Goal: Information Seeking & Learning: Learn about a topic

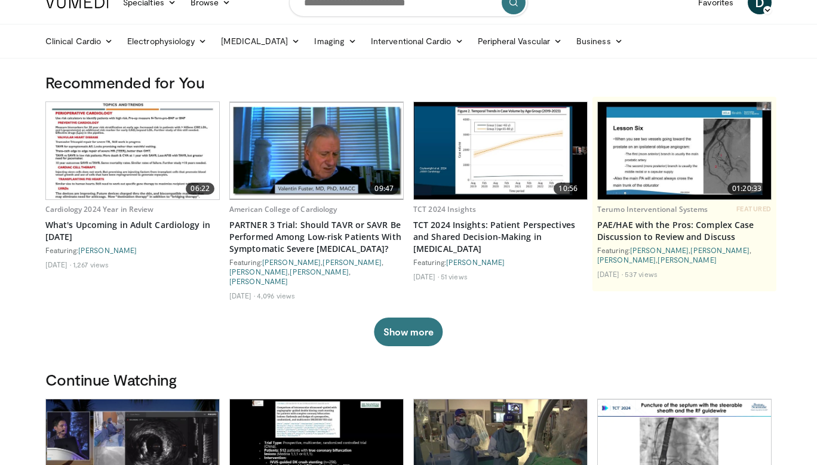
scroll to position [24, 0]
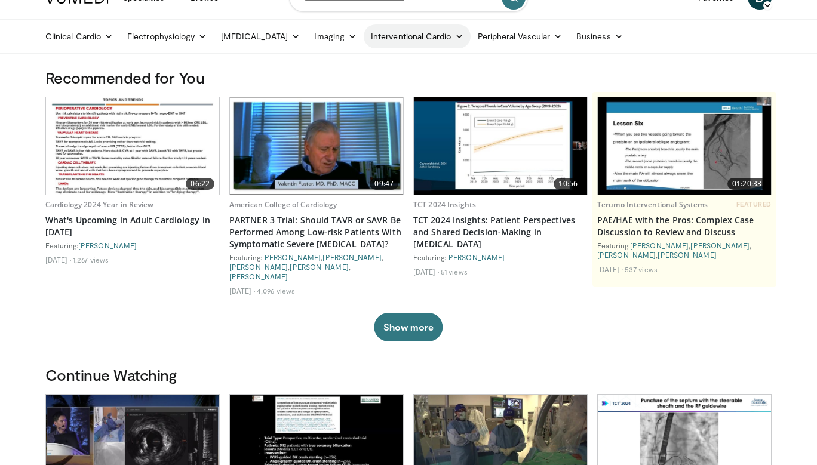
click at [373, 36] on link "Interventional Cardio" at bounding box center [417, 36] width 107 height 24
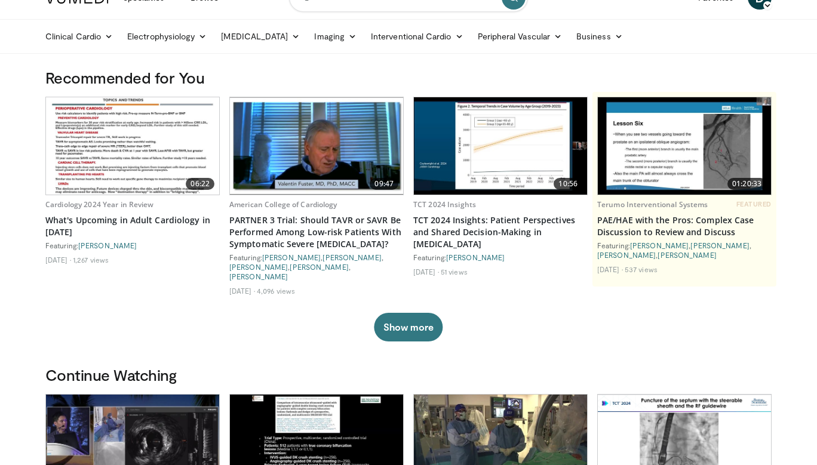
scroll to position [16, 0]
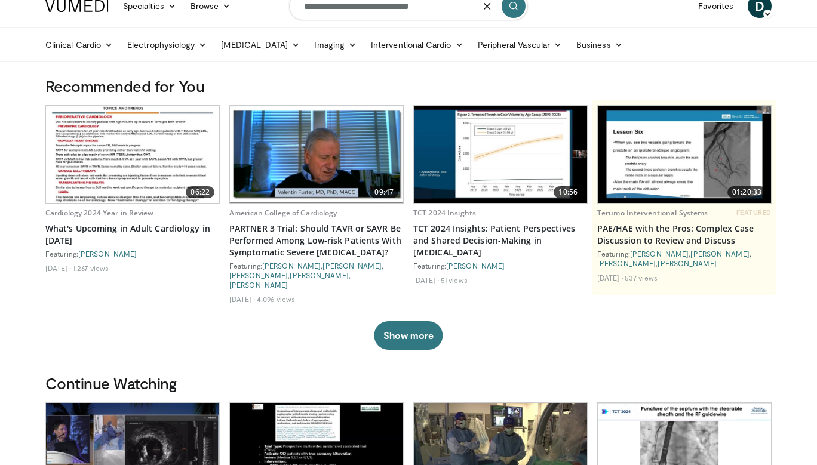
type input "**********"
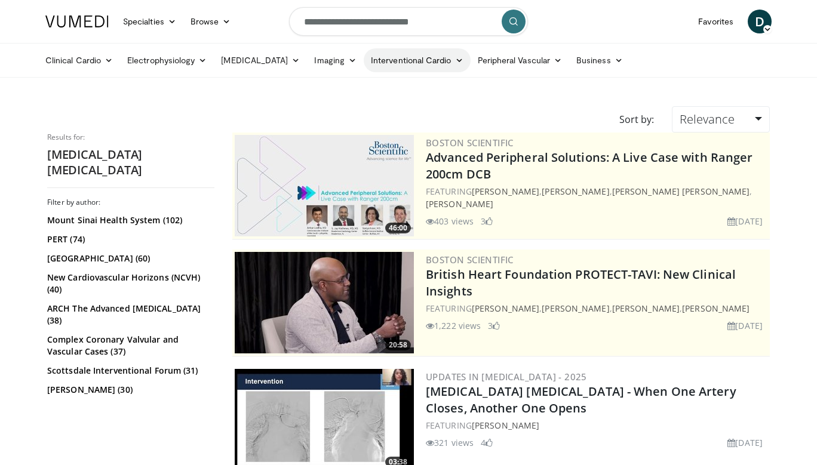
click at [396, 60] on link "Interventional Cardio" at bounding box center [417, 60] width 107 height 24
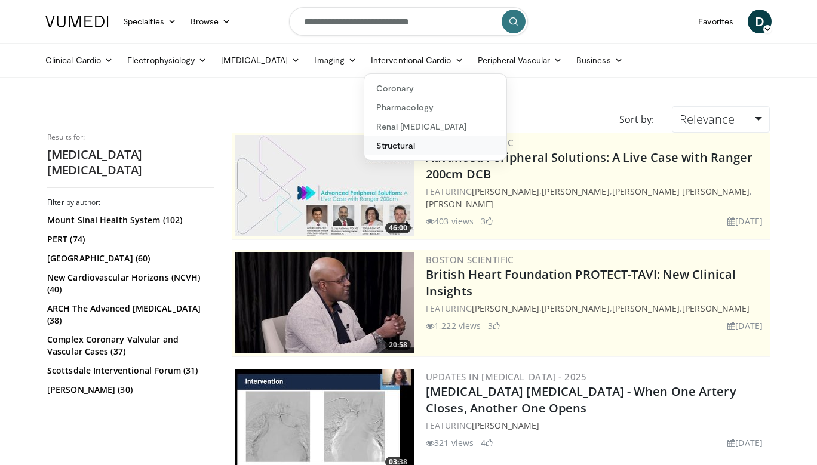
click at [400, 148] on link "Structural" at bounding box center [435, 145] width 142 height 19
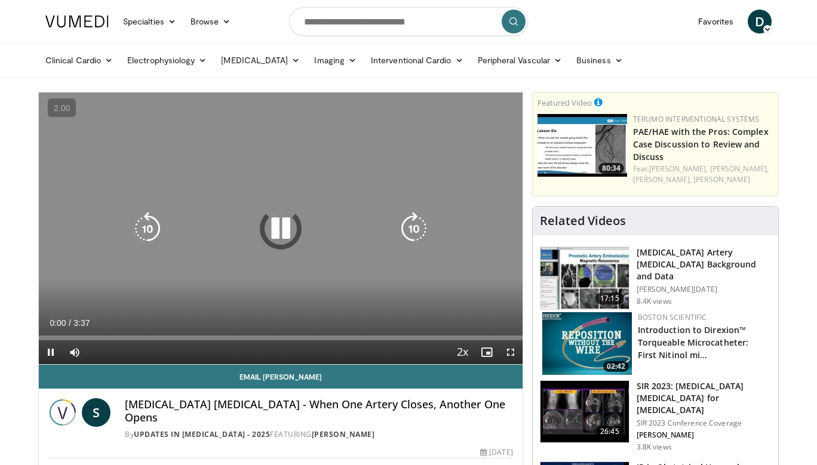
click at [269, 212] on icon "Video Player" at bounding box center [280, 228] width 33 height 33
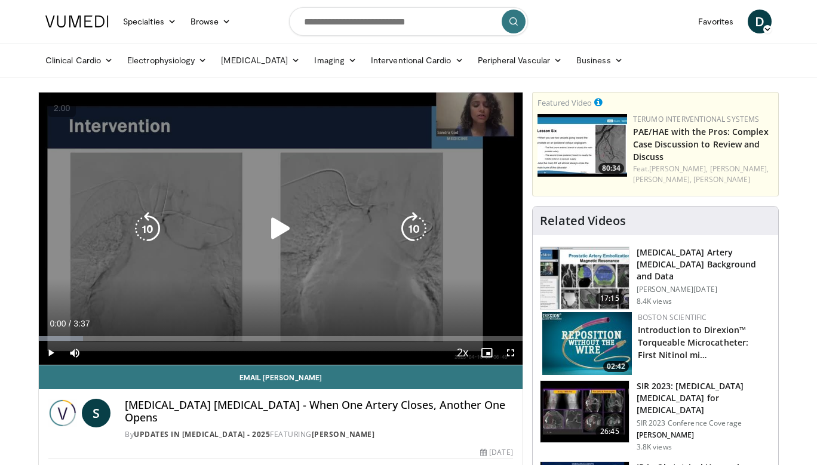
click at [269, 212] on icon "Video Player" at bounding box center [280, 228] width 33 height 33
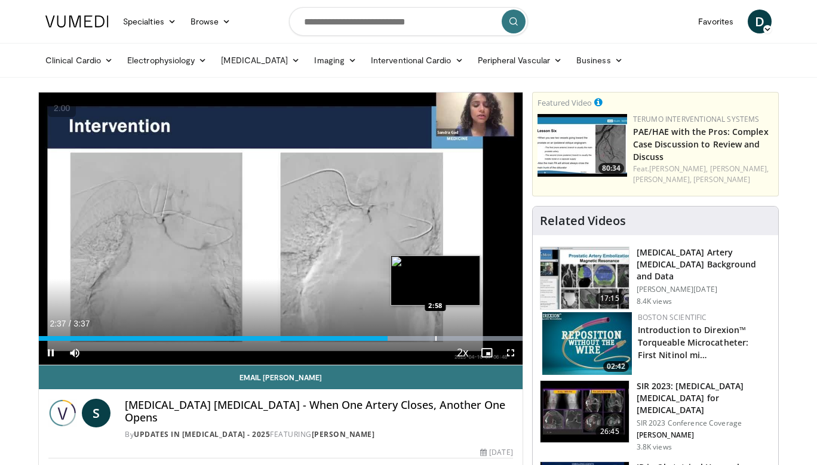
click at [436, 337] on div "Progress Bar" at bounding box center [436, 338] width 1 height 5
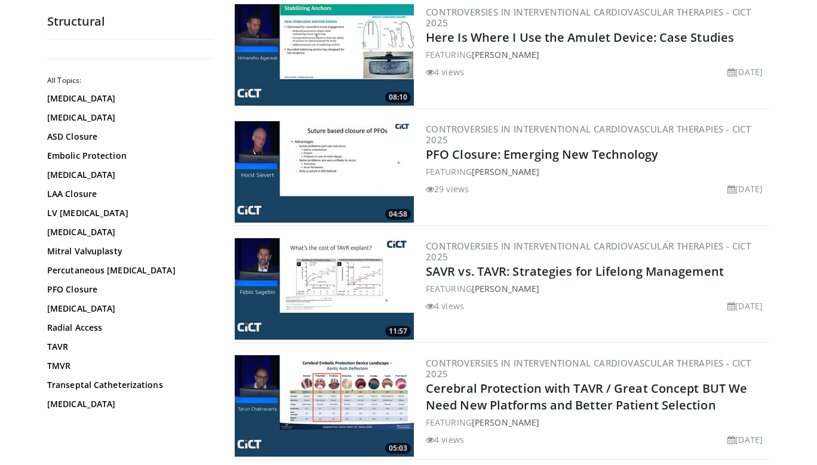
scroll to position [1228, 0]
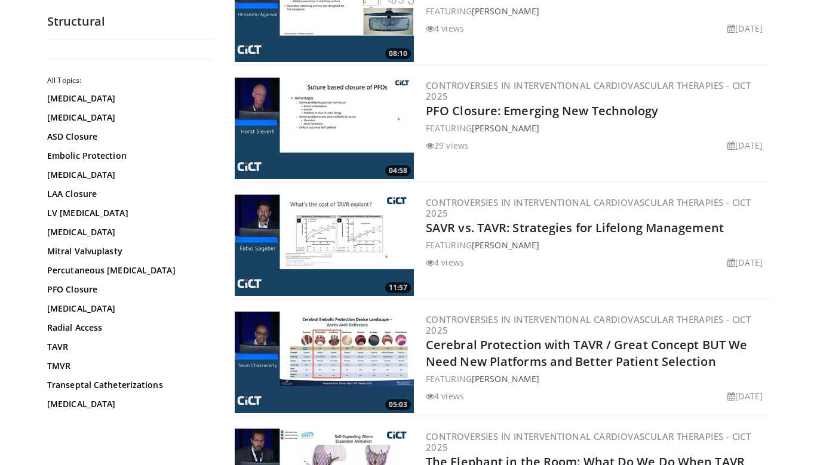
drag, startPoint x: 384, startPoint y: 275, endPoint x: 402, endPoint y: 298, distance: 29.3
click at [0, 0] on body "Specialties Adult & Family Medicine Allergy, Asthma, Immunology Anesthesiology …" at bounding box center [408, 439] width 817 height 3334
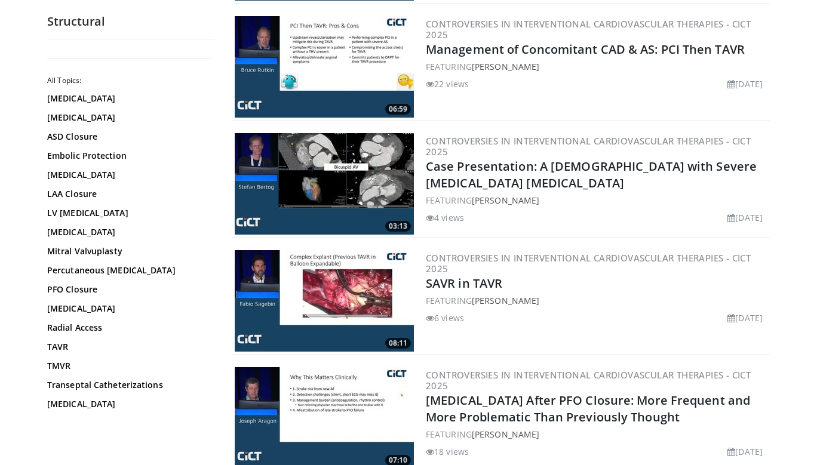
scroll to position [2867, 0]
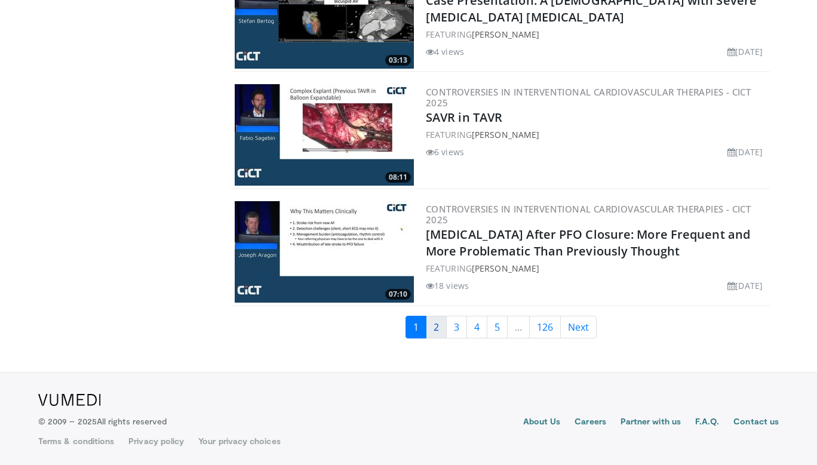
click at [434, 329] on link "2" at bounding box center [436, 327] width 21 height 23
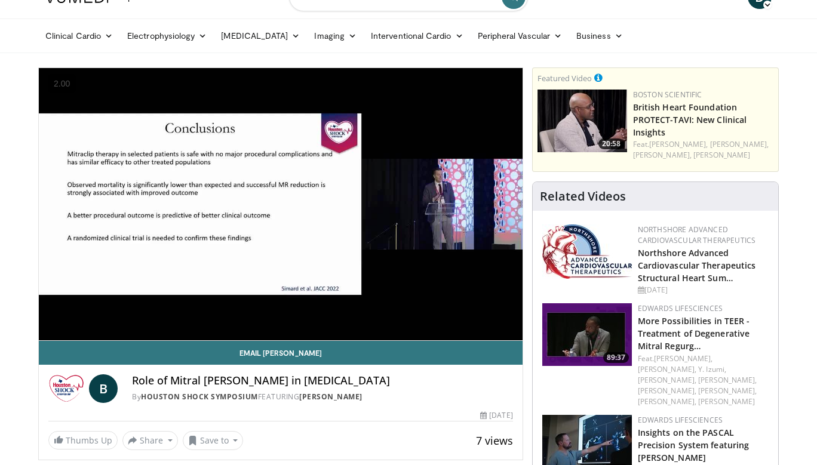
scroll to position [22, 0]
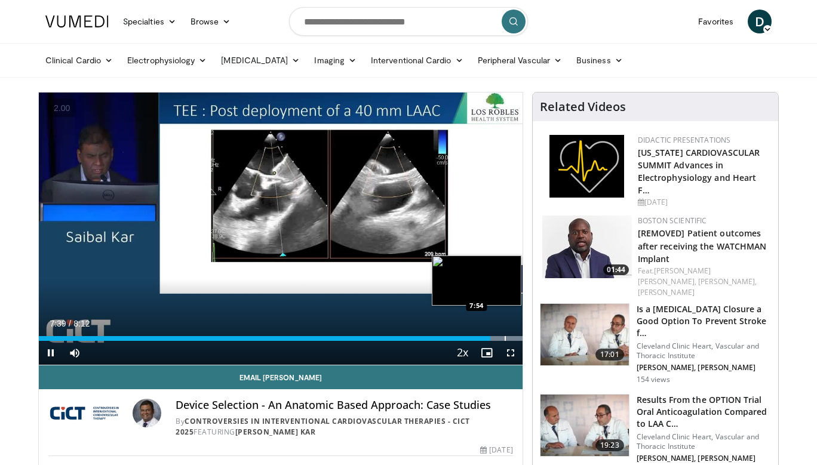
click at [505, 338] on div "Progress Bar" at bounding box center [505, 338] width 1 height 5
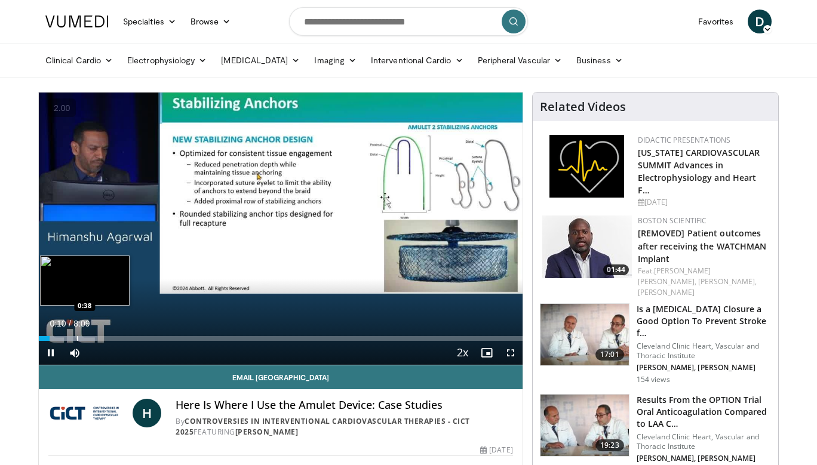
click at [77, 335] on div "Loaded : 12.15% 0:10 0:38" at bounding box center [281, 335] width 484 height 11
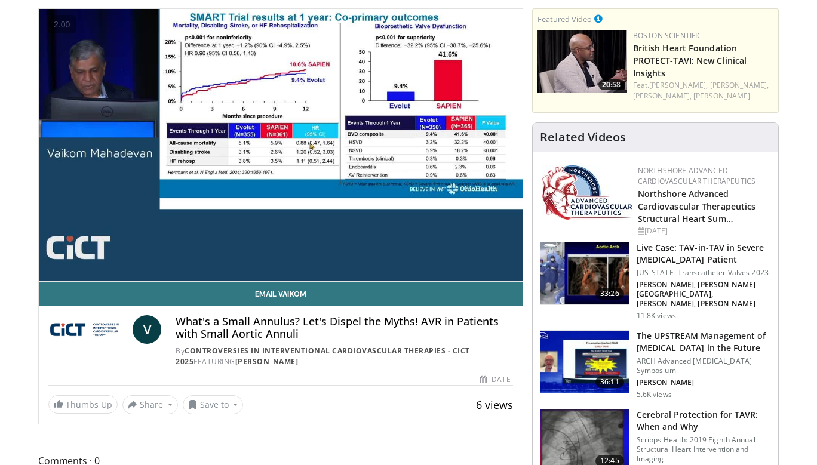
scroll to position [88, 0]
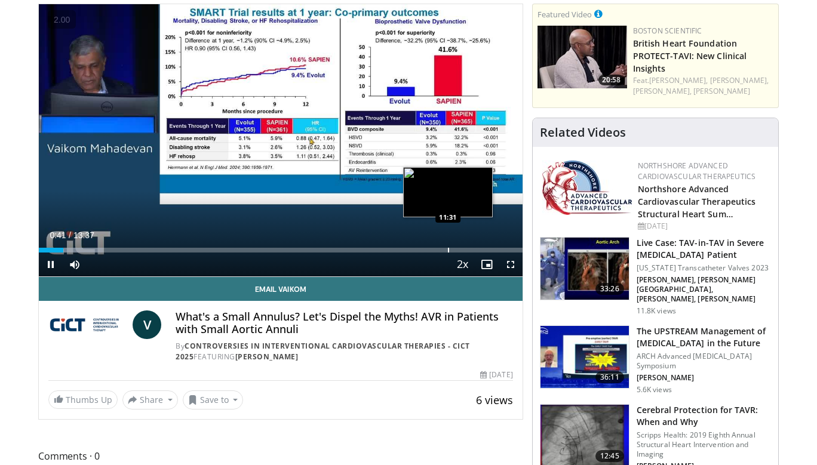
click at [448, 244] on div "Loaded : 13.34% 00:41 11:31" at bounding box center [281, 246] width 484 height 11
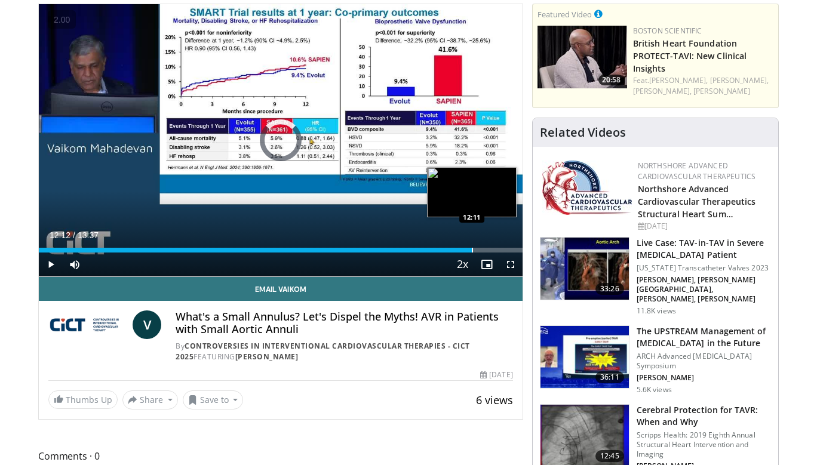
click at [472, 248] on div "Progress Bar" at bounding box center [472, 250] width 1 height 5
click at [486, 249] on div "Progress Bar" at bounding box center [485, 250] width 1 height 5
click at [498, 249] on div "Progress Bar" at bounding box center [498, 250] width 1 height 5
click at [506, 249] on div "Progress Bar" at bounding box center [506, 250] width 1 height 5
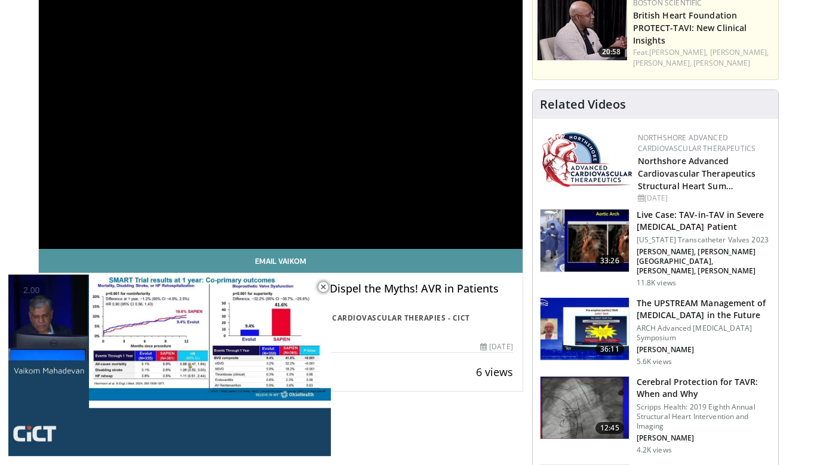
scroll to position [462, 0]
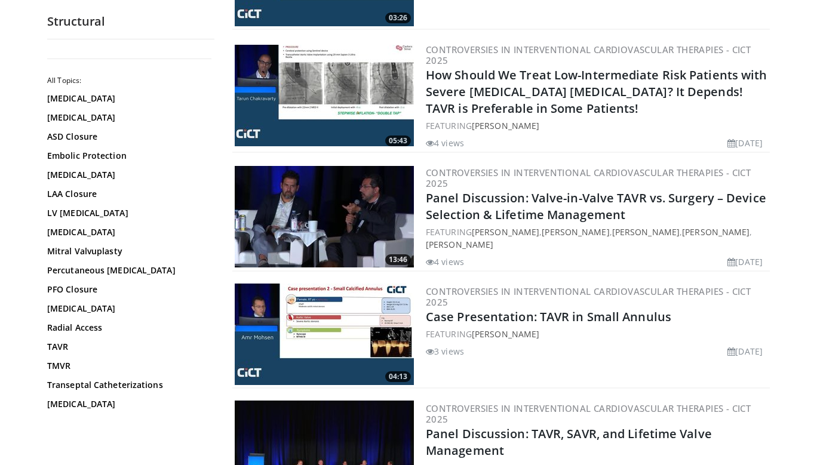
scroll to position [2832, 0]
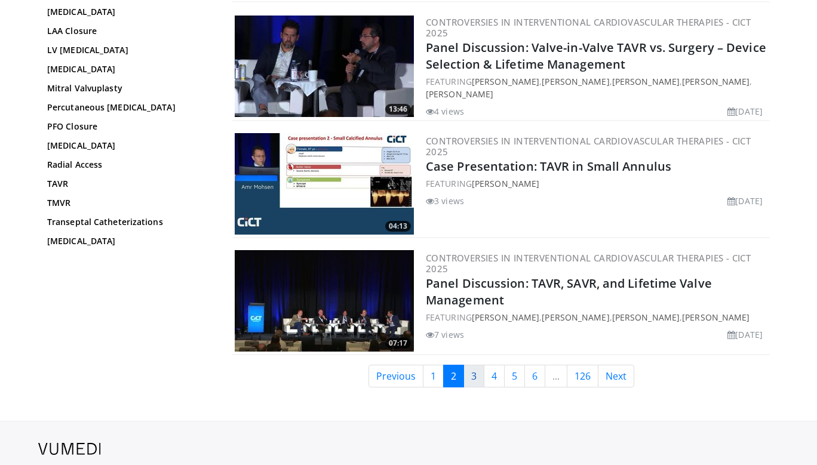
click at [477, 377] on link "3" at bounding box center [474, 376] width 21 height 23
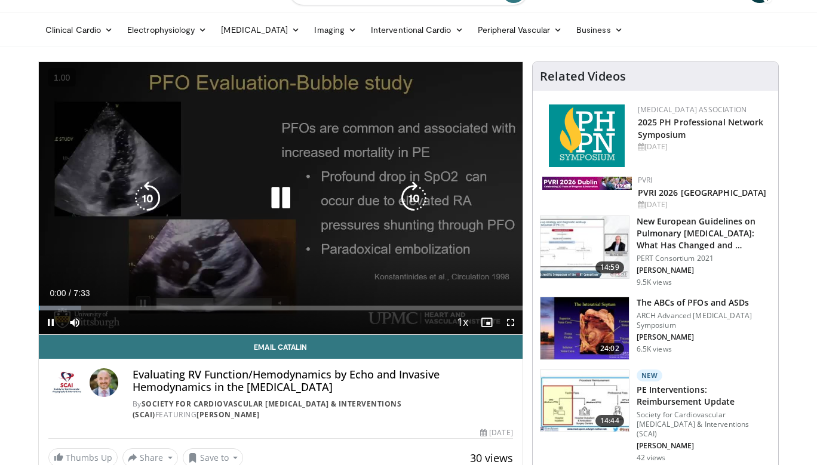
scroll to position [116, 0]
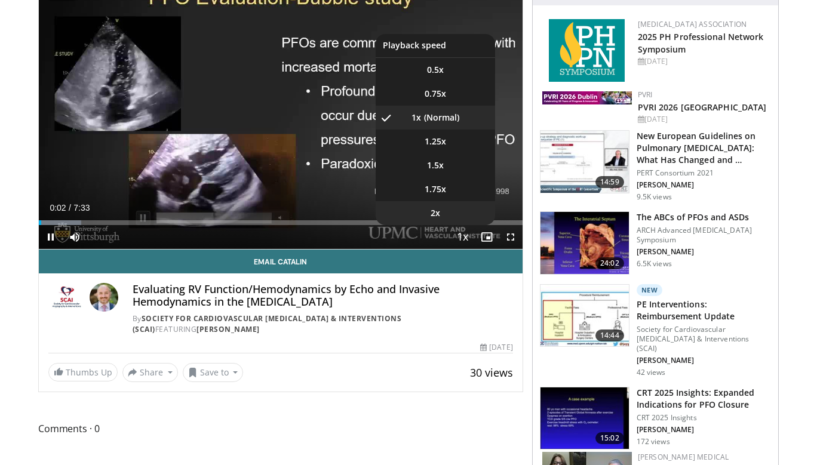
click at [461, 216] on li "2x" at bounding box center [435, 213] width 119 height 24
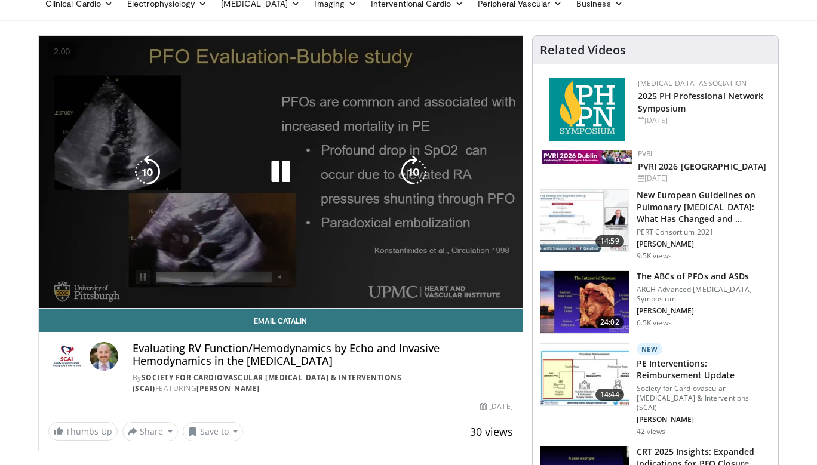
scroll to position [45, 0]
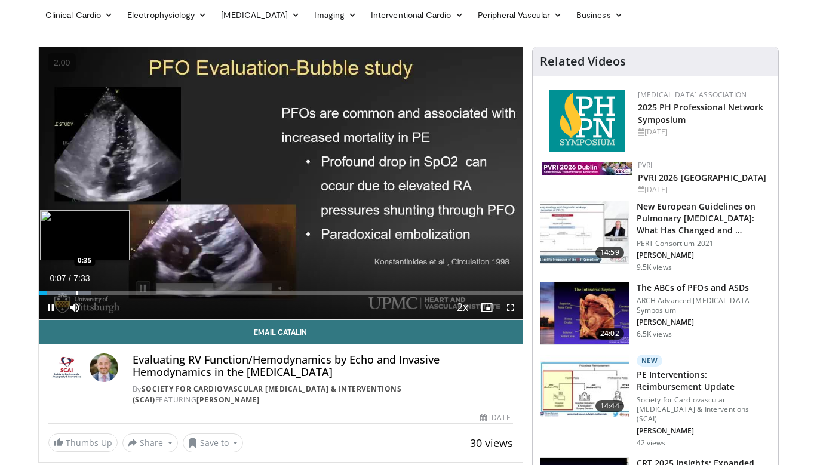
click at [76, 287] on div "Loaded : 10.92% 0:07 0:35" at bounding box center [281, 289] width 484 height 11
click at [100, 291] on div "Progress Bar" at bounding box center [100, 293] width 1 height 5
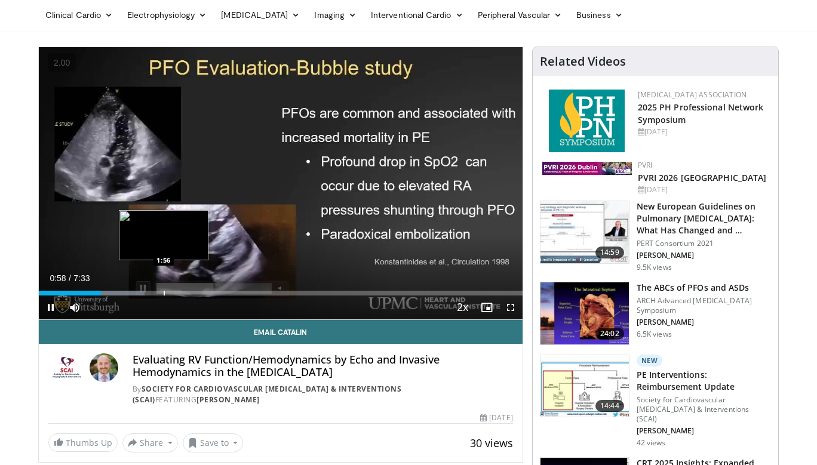
click at [164, 292] on div "Progress Bar" at bounding box center [164, 293] width 1 height 5
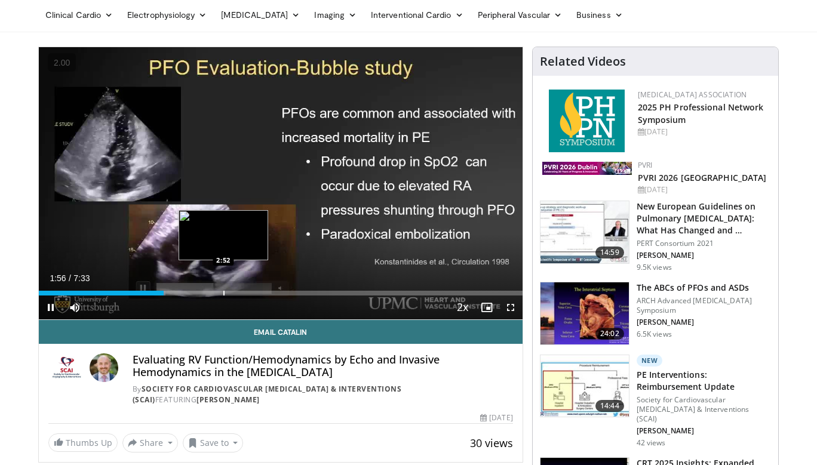
click at [223, 291] on div "Progress Bar" at bounding box center [223, 293] width 1 height 5
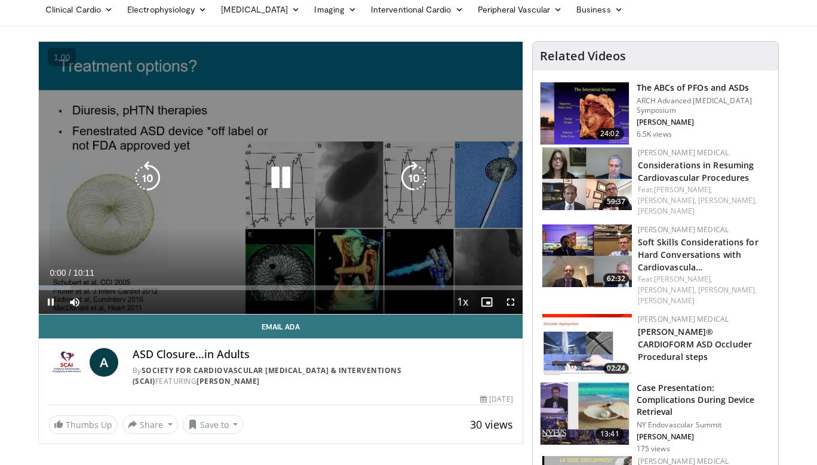
scroll to position [65, 0]
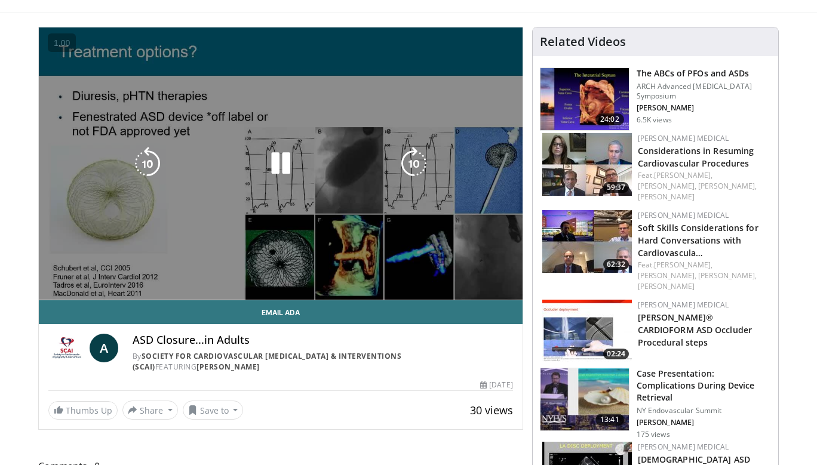
click at [430, 266] on div "10 seconds Tap to unmute" at bounding box center [281, 163] width 484 height 272
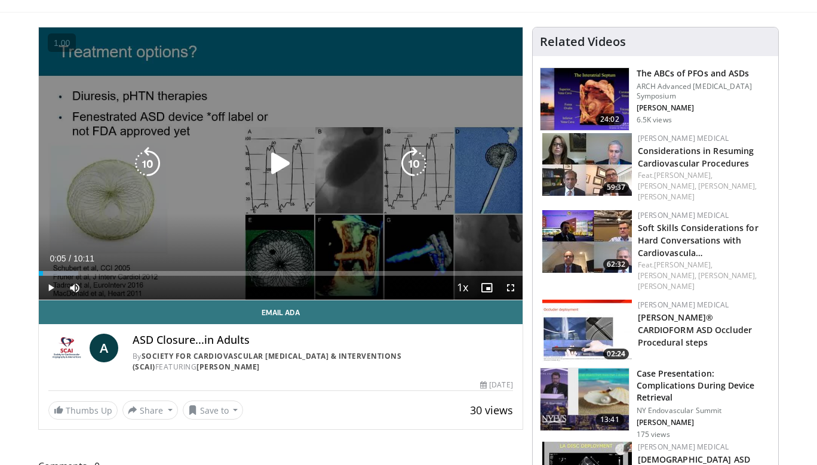
click at [348, 190] on div "10 seconds Tap to unmute" at bounding box center [281, 163] width 484 height 272
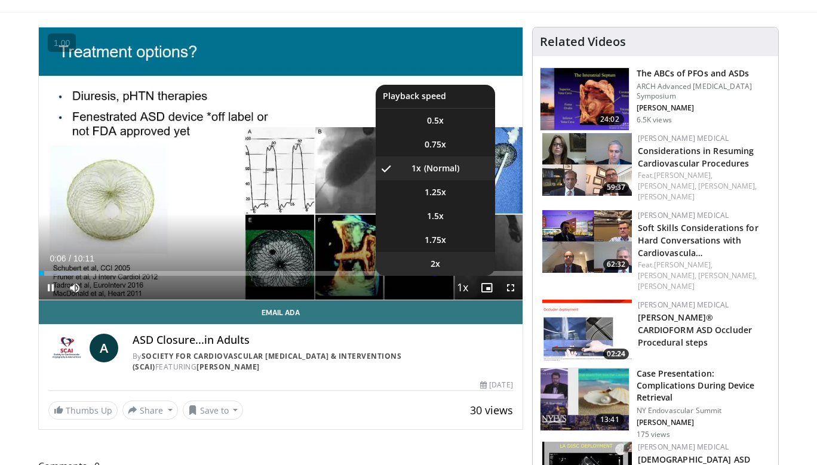
click at [456, 266] on li "2x" at bounding box center [435, 264] width 119 height 24
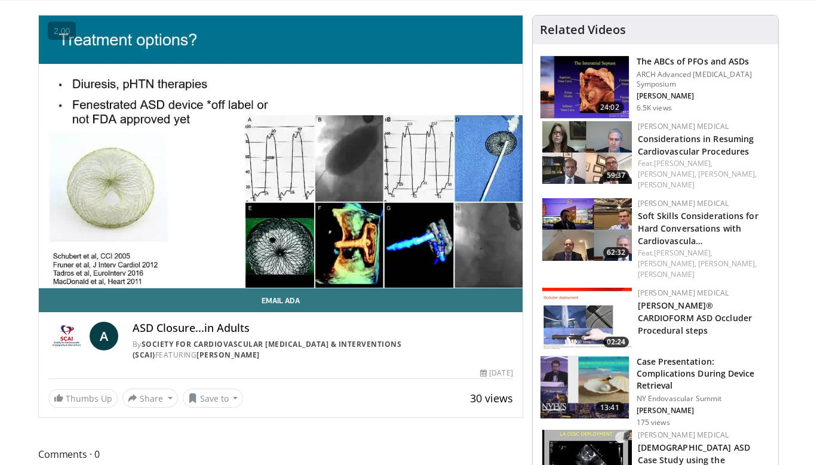
scroll to position [76, 0]
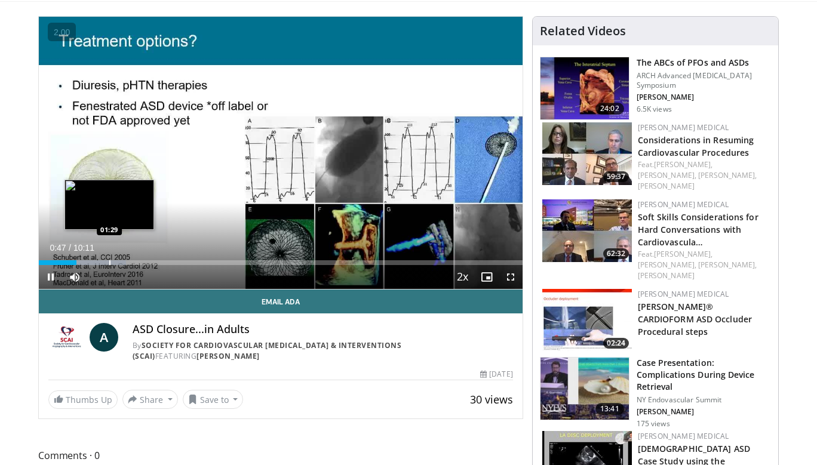
click at [110, 259] on div "Loaded : 17.98% 00:47 01:29" at bounding box center [281, 259] width 484 height 11
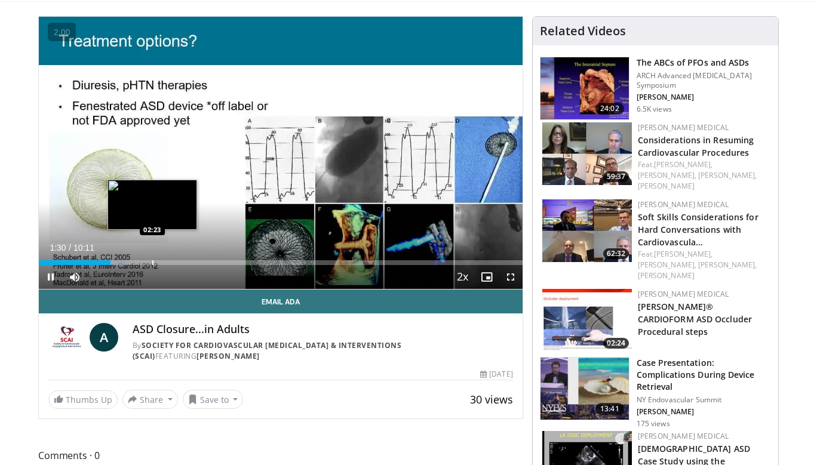
click at [152, 261] on div "Progress Bar" at bounding box center [152, 262] width 1 height 5
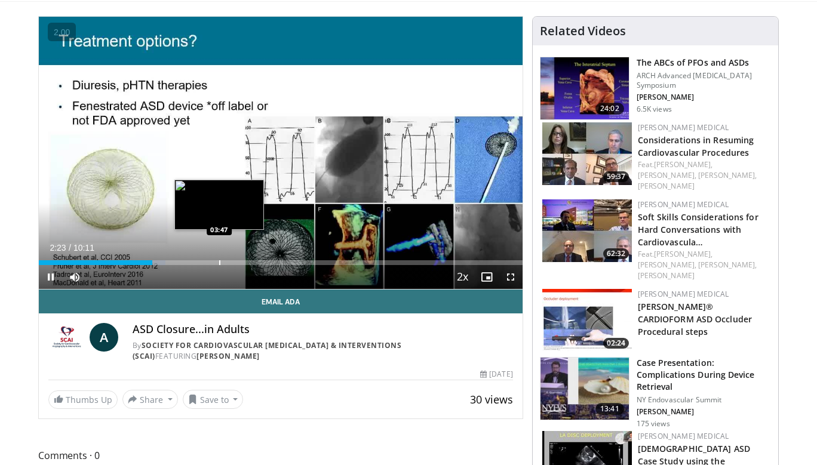
click at [219, 260] on div "Progress Bar" at bounding box center [219, 262] width 1 height 5
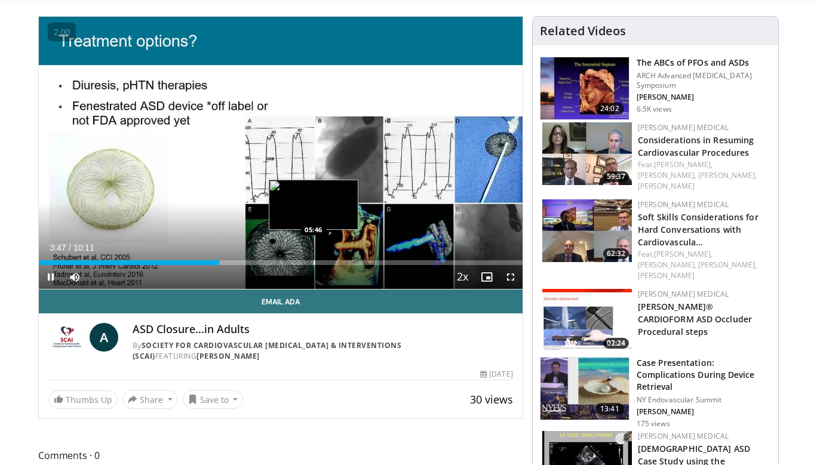
click at [313, 259] on div "Loaded : 37.59% 03:47 05:46" at bounding box center [281, 259] width 484 height 11
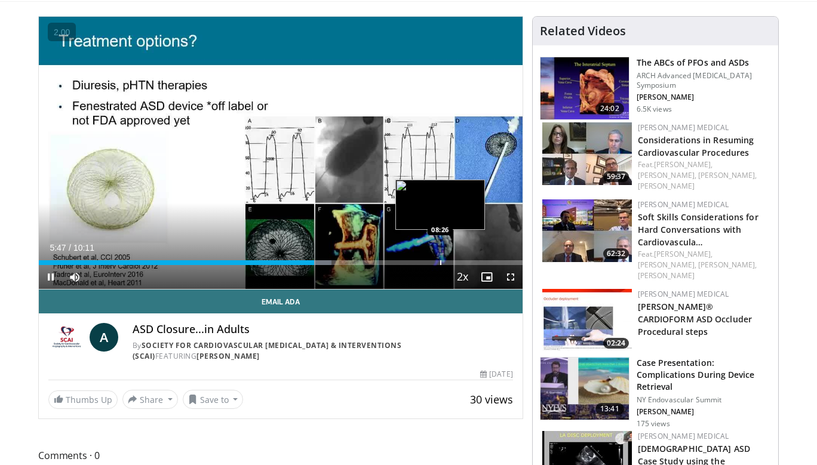
click at [440, 260] on div "Progress Bar" at bounding box center [440, 262] width 1 height 5
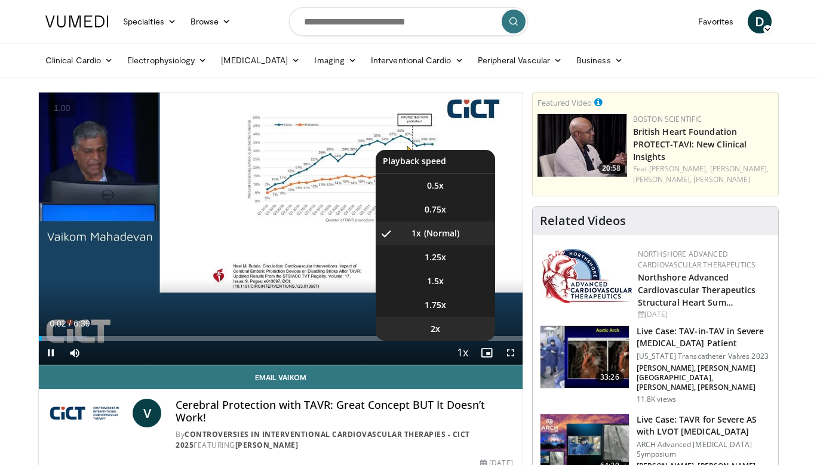
click at [449, 332] on li "2x" at bounding box center [435, 329] width 119 height 24
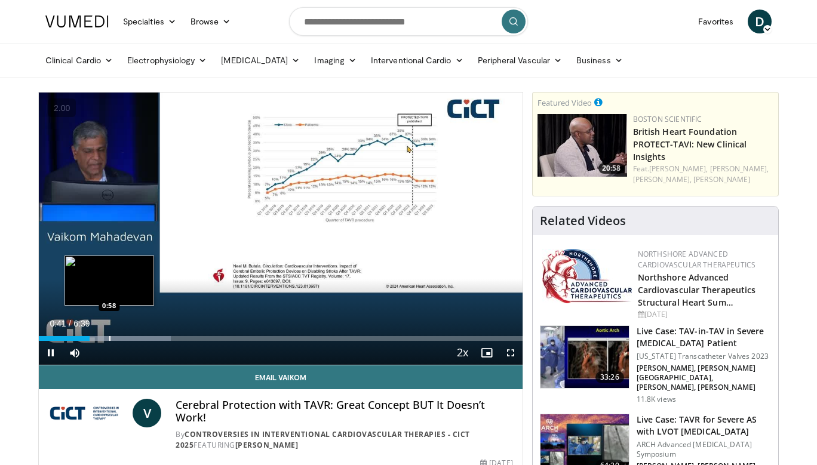
click at [109, 338] on div "Progress Bar" at bounding box center [109, 338] width 1 height 5
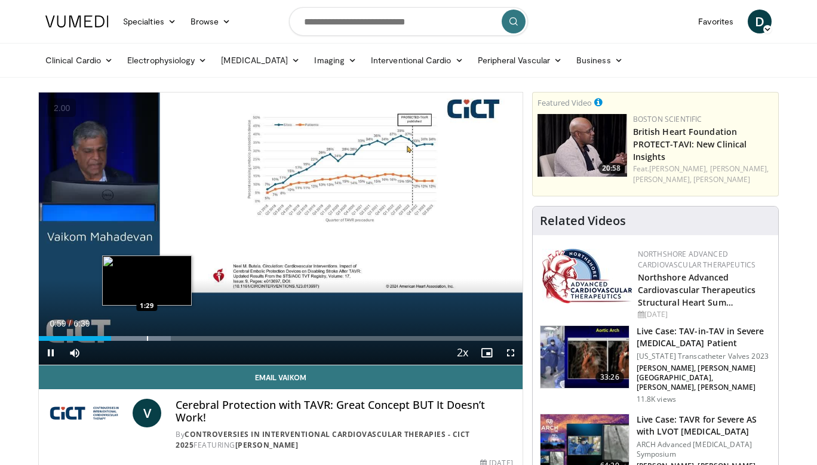
click at [147, 340] on div "Progress Bar" at bounding box center [147, 338] width 1 height 5
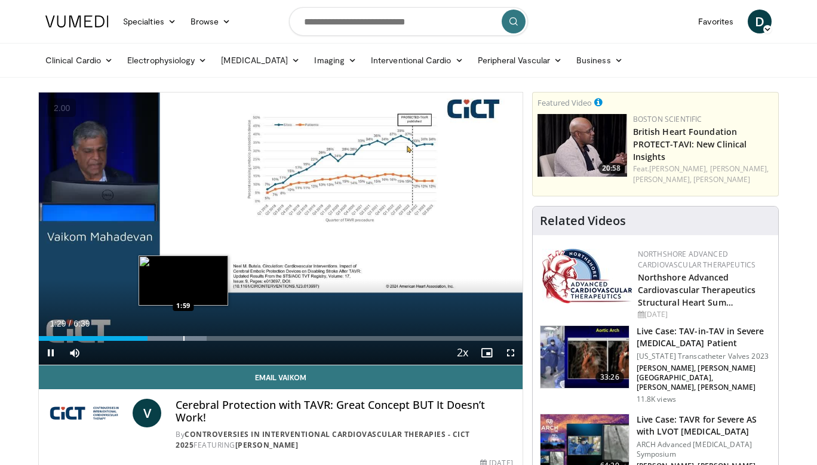
click at [185, 341] on div "Progress Bar" at bounding box center [183, 338] width 1 height 5
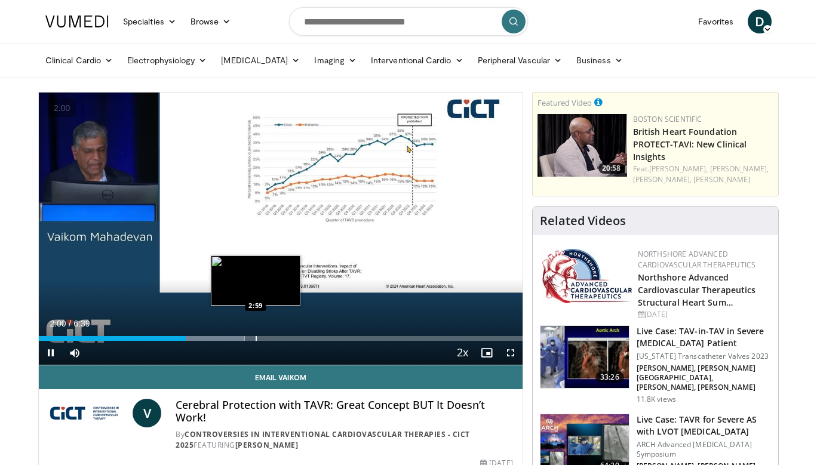
click at [256, 340] on div "Progress Bar" at bounding box center [256, 338] width 1 height 5
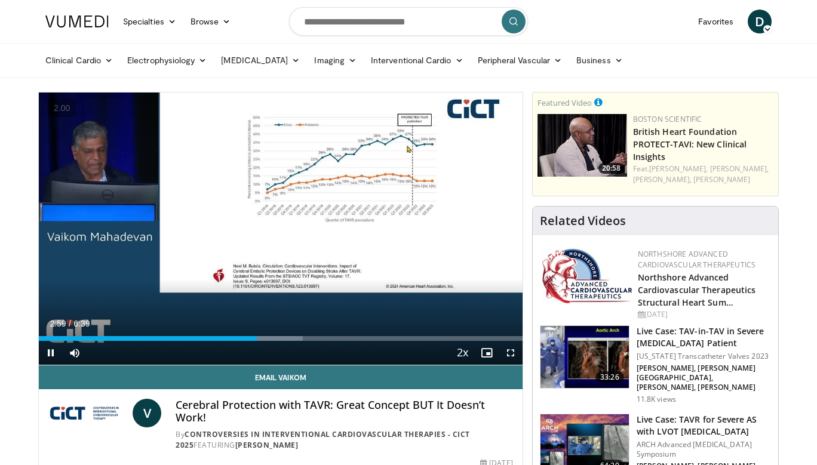
click at [350, 328] on div "Current Time 2:59 / Duration 6:39" at bounding box center [281, 323] width 484 height 11
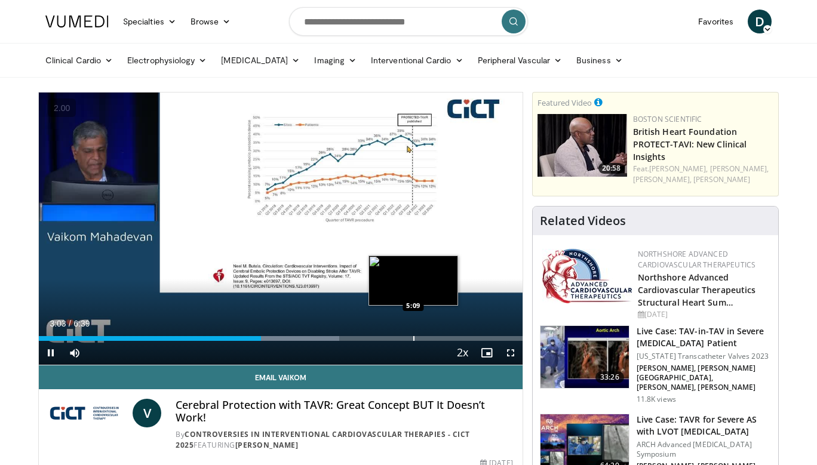
click at [413, 341] on div "Progress Bar" at bounding box center [413, 338] width 1 height 5
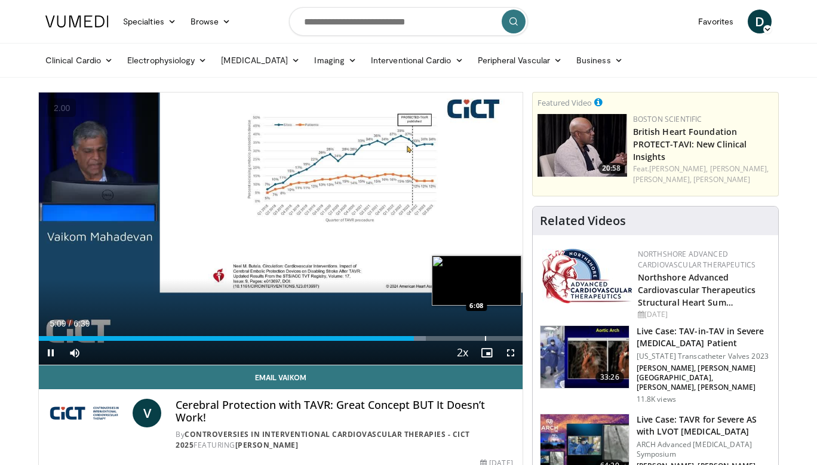
click at [485, 336] on div "Progress Bar" at bounding box center [485, 338] width 1 height 5
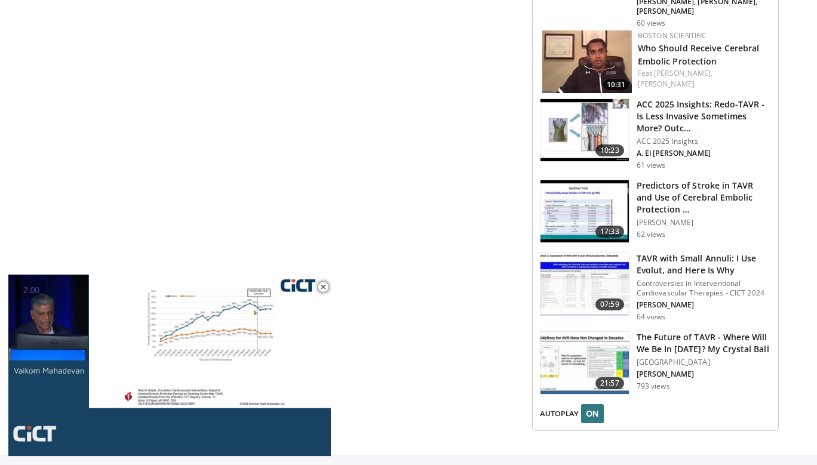
scroll to position [1535, 0]
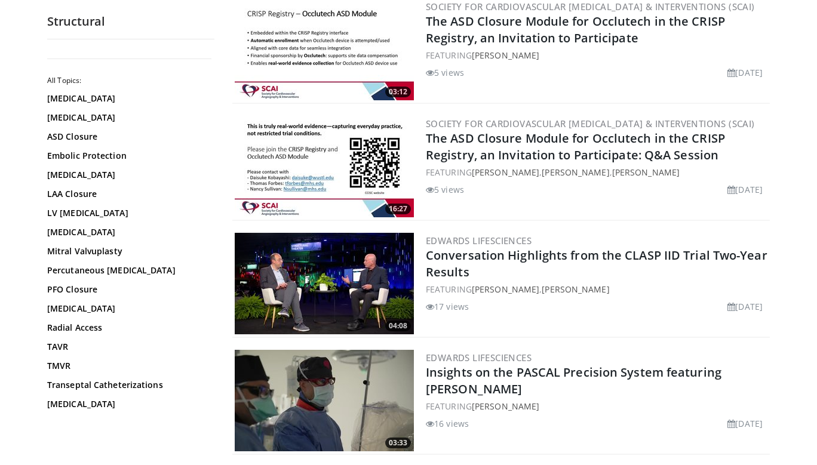
scroll to position [1587, 0]
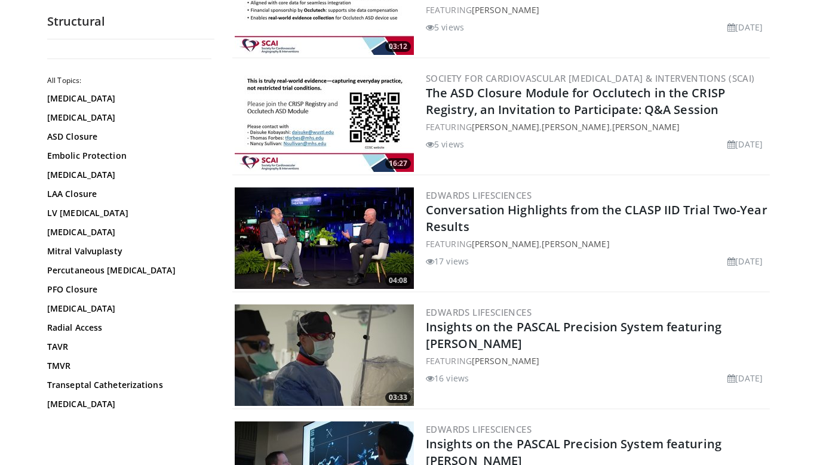
drag, startPoint x: 367, startPoint y: 287, endPoint x: 379, endPoint y: 292, distance: 12.9
click at [0, 0] on body "Specialties Adult & Family Medicine Allergy, Asthma, Immunology Anesthesiology …" at bounding box center [408, 78] width 817 height 3331
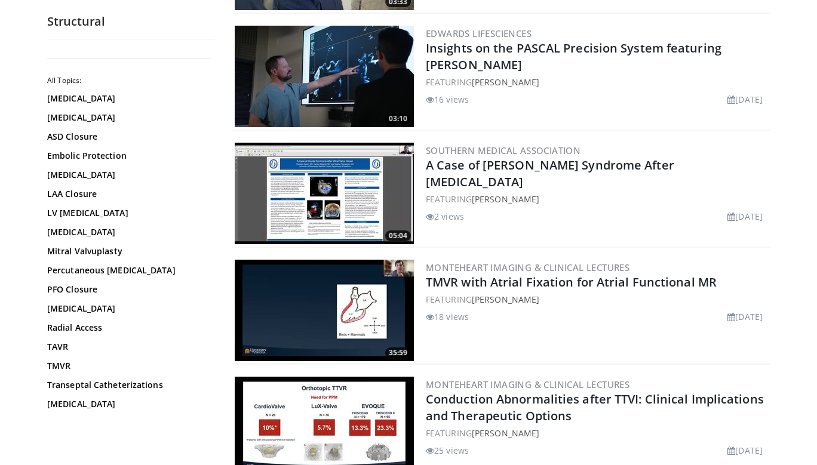
scroll to position [1985, 0]
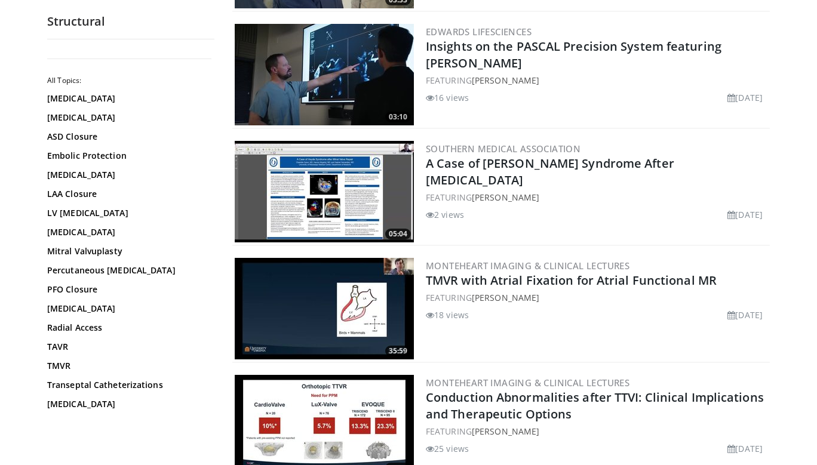
drag, startPoint x: 339, startPoint y: 139, endPoint x: 655, endPoint y: 5, distance: 342.4
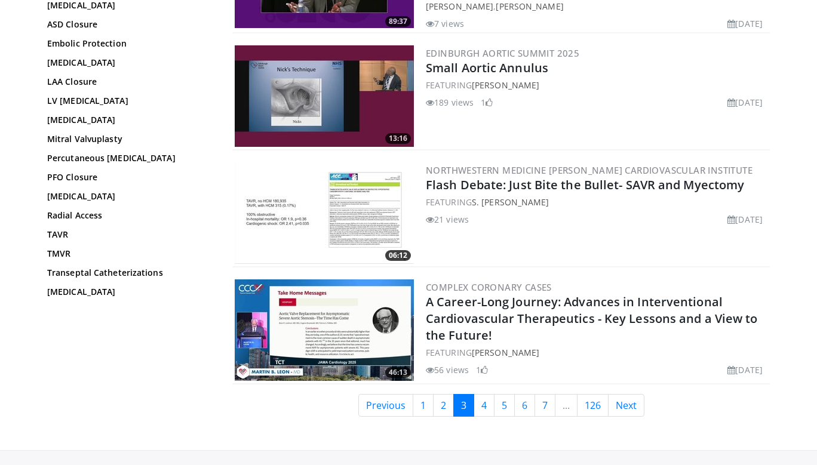
scroll to position [2865, 0]
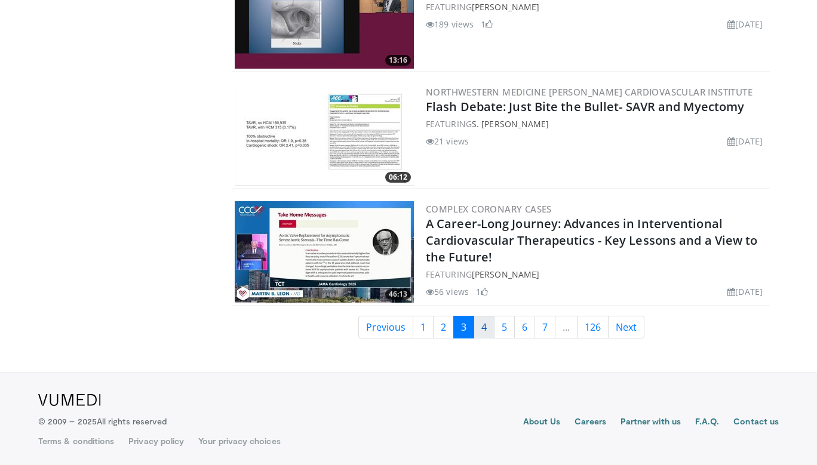
click at [487, 329] on link "4" at bounding box center [484, 327] width 21 height 23
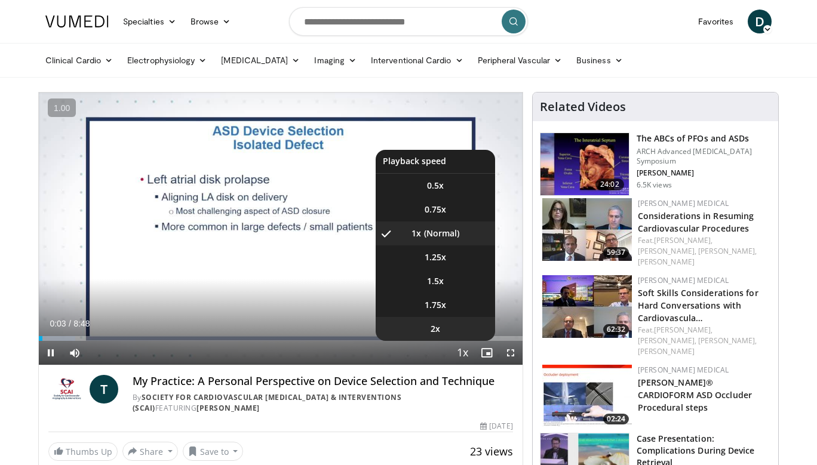
click at [440, 334] on li "2x" at bounding box center [435, 329] width 119 height 24
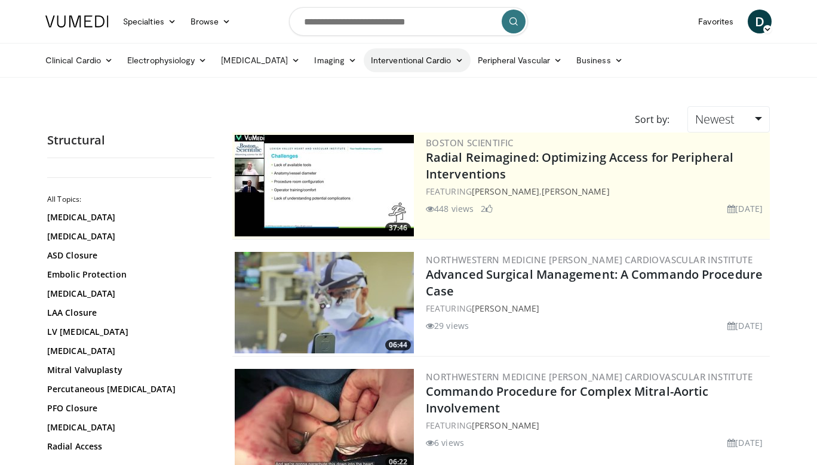
click at [455, 56] on icon at bounding box center [459, 60] width 8 height 8
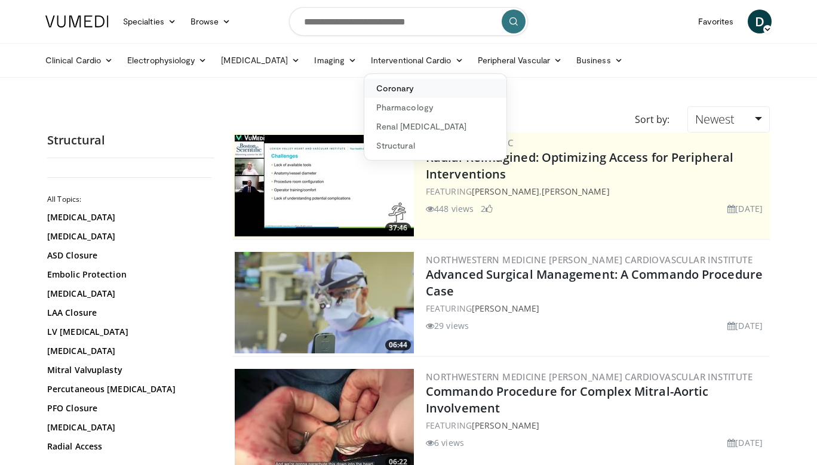
click at [428, 88] on link "Coronary" at bounding box center [435, 88] width 142 height 19
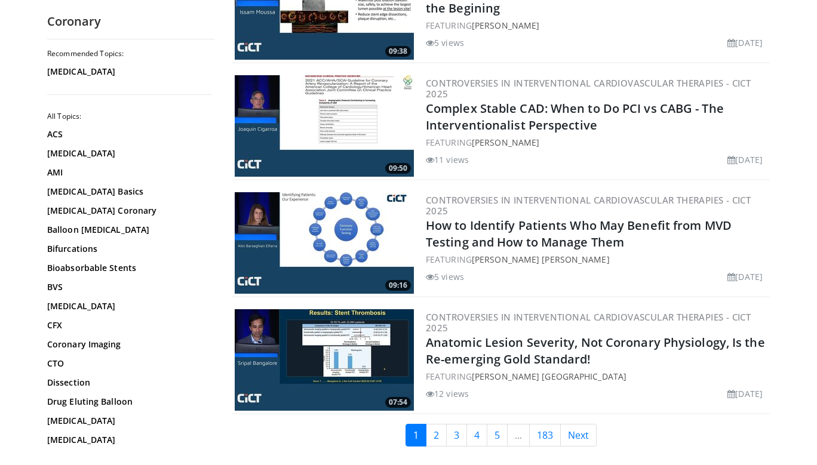
scroll to position [2744, 0]
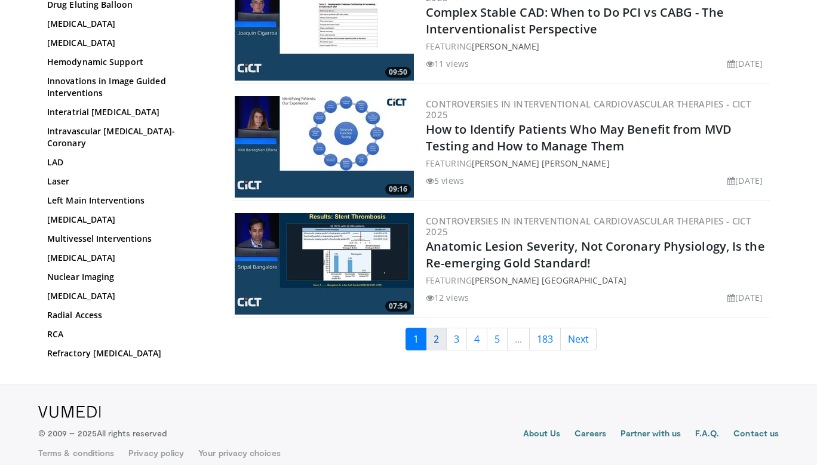
click at [436, 328] on link "2" at bounding box center [436, 339] width 21 height 23
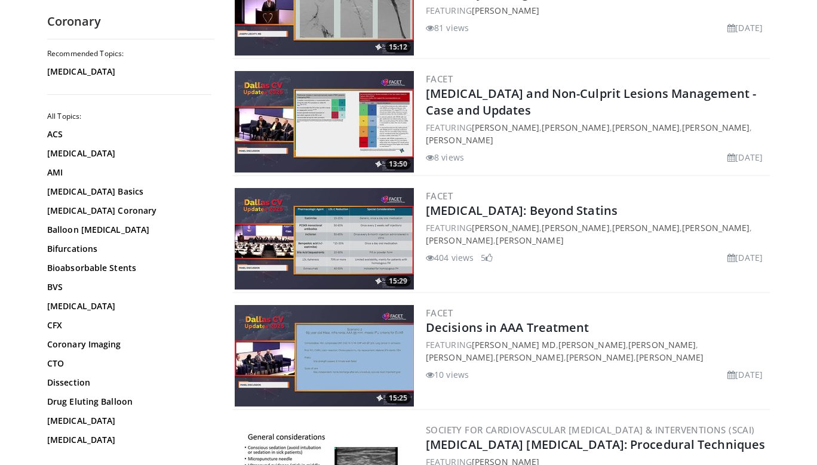
scroll to position [2694, 0]
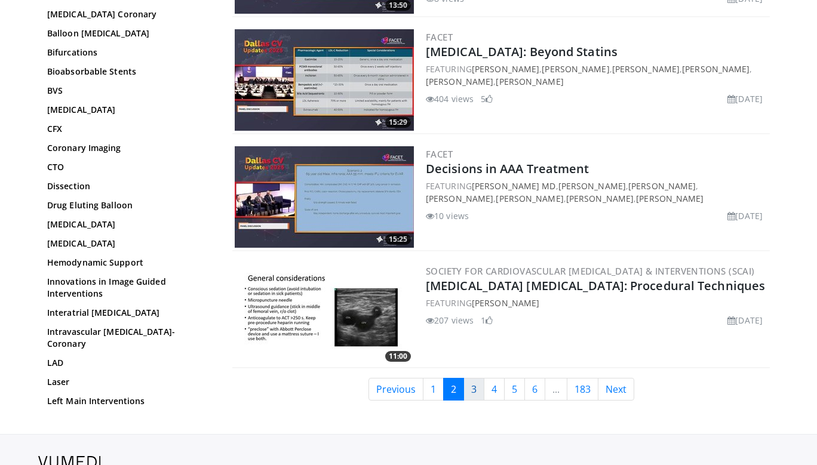
click at [477, 378] on link "3" at bounding box center [474, 389] width 21 height 23
click at [304, 295] on img at bounding box center [324, 314] width 179 height 102
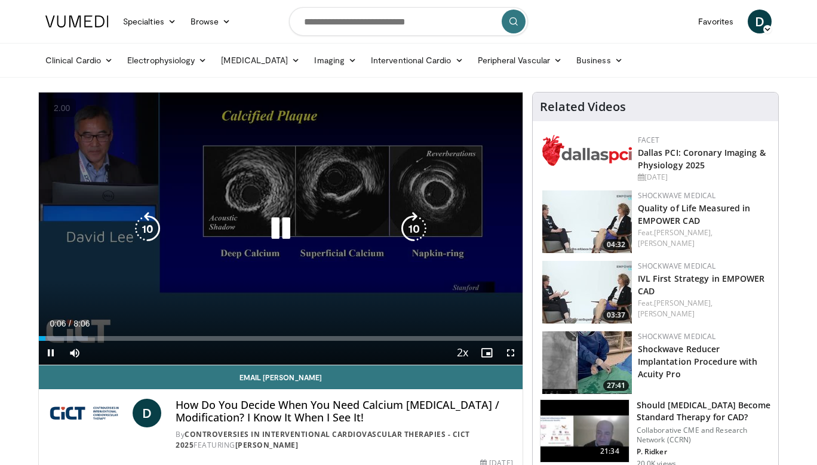
click at [274, 211] on div "10 seconds Tap to unmute" at bounding box center [281, 229] width 484 height 272
click at [320, 214] on div "10 seconds Tap to unmute" at bounding box center [281, 229] width 484 height 272
click at [284, 221] on icon "Video Player" at bounding box center [280, 228] width 33 height 33
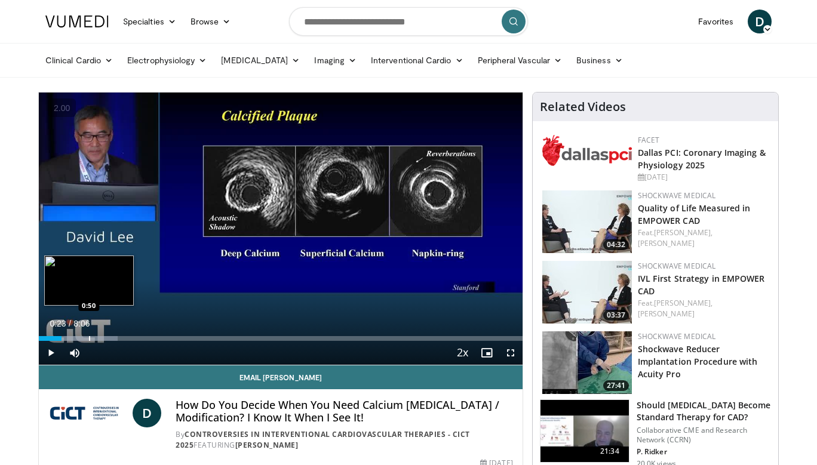
click at [89, 336] on div "Progress Bar" at bounding box center [89, 338] width 1 height 5
click at [112, 334] on div "Loaded : 16.44% 0:50 1:13" at bounding box center [281, 335] width 484 height 11
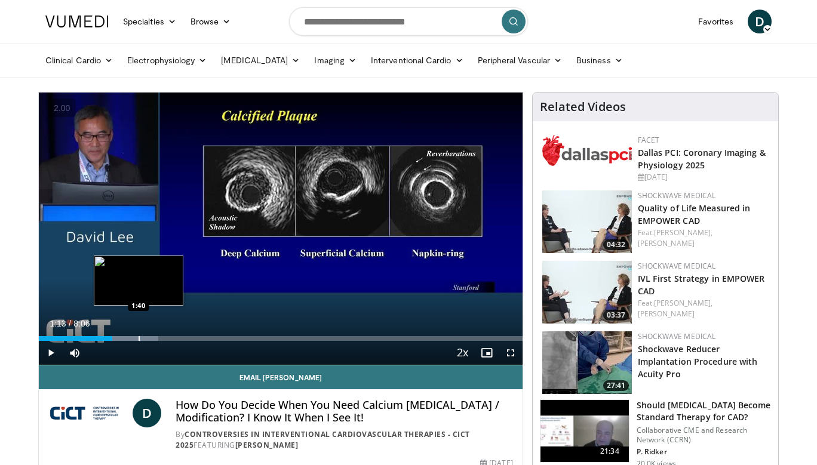
click at [139, 334] on div "Loaded : 24.66% 1:13 1:40" at bounding box center [281, 335] width 484 height 11
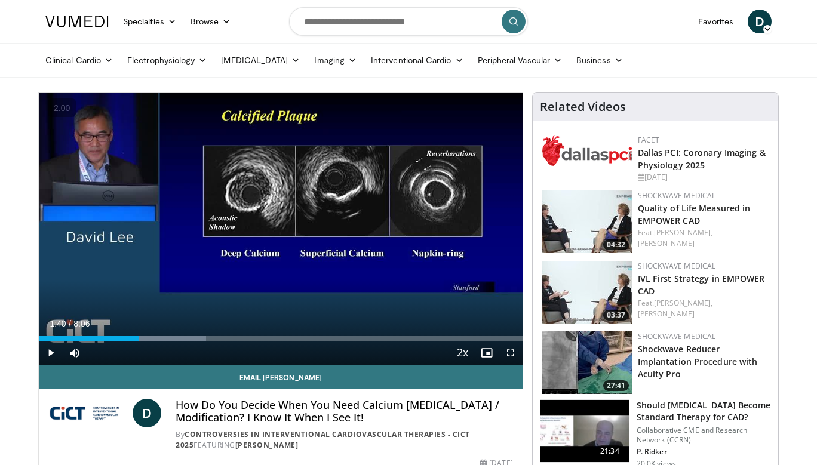
click at [186, 328] on div "Current Time 1:40 / Duration 8:06" at bounding box center [281, 323] width 484 height 11
click at [266, 340] on div "Progress Bar" at bounding box center [266, 338] width 1 height 5
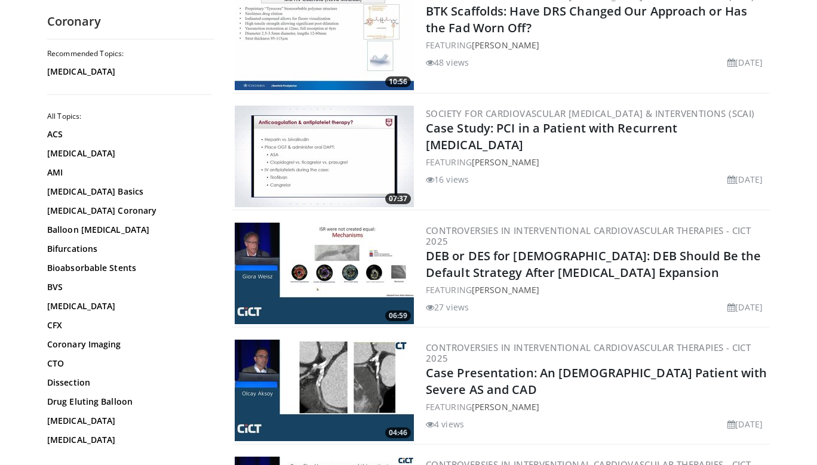
scroll to position [650, 0]
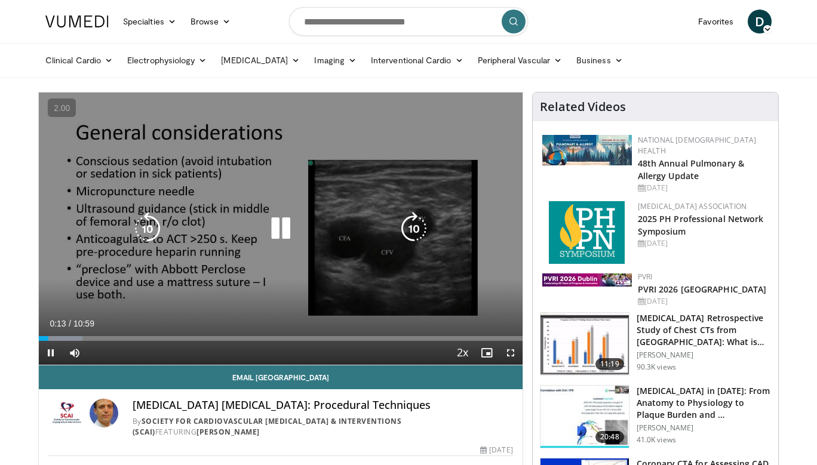
click at [282, 196] on div "10 seconds Tap to unmute" at bounding box center [281, 229] width 484 height 272
click at [305, 237] on div "Video Player" at bounding box center [281, 229] width 290 height 24
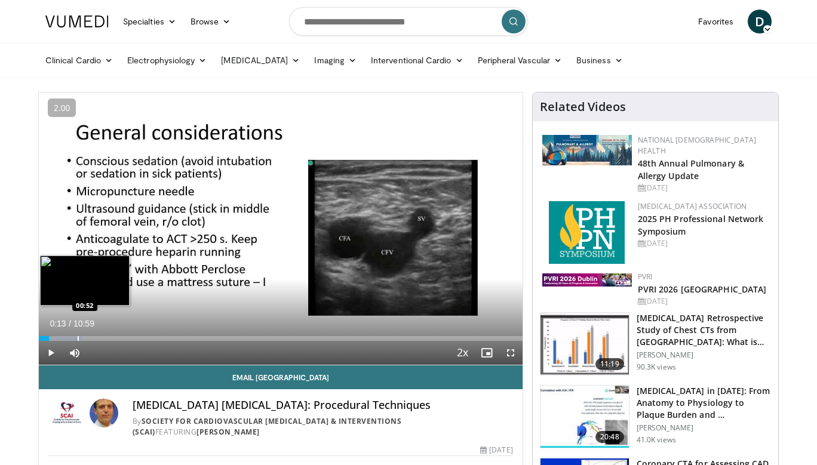
click at [78, 338] on div "Progress Bar" at bounding box center [78, 338] width 1 height 5
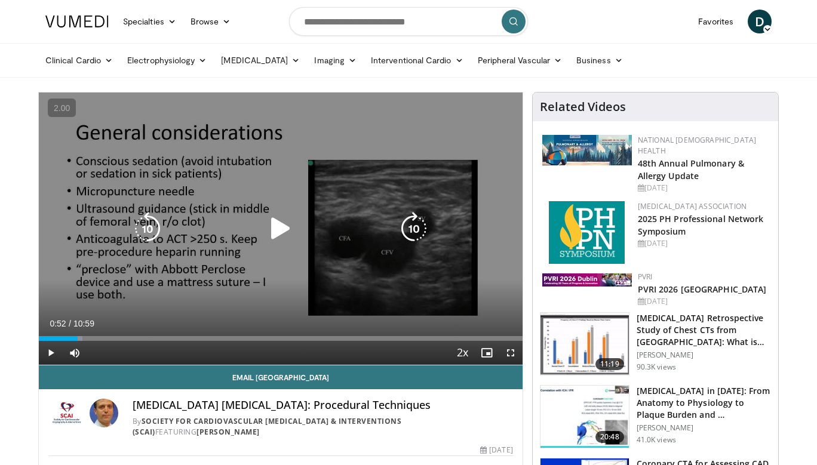
click at [155, 279] on div "10 seconds Tap to unmute" at bounding box center [281, 229] width 484 height 272
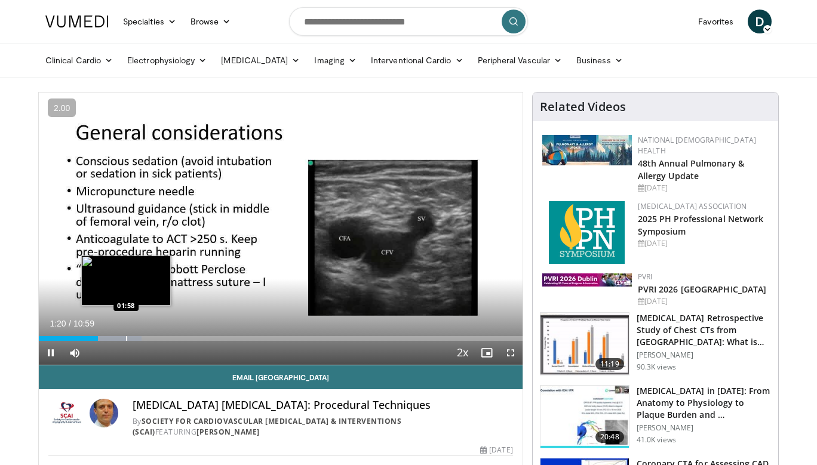
click at [125, 333] on div "Loaded : 21.19% 01:20 01:58" at bounding box center [281, 335] width 484 height 11
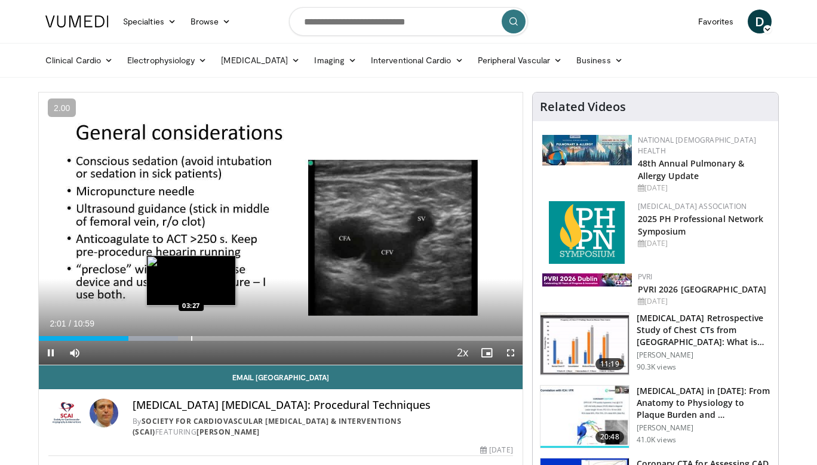
click at [191, 333] on div "Loaded : 28.77% 02:01 03:27" at bounding box center [281, 335] width 484 height 11
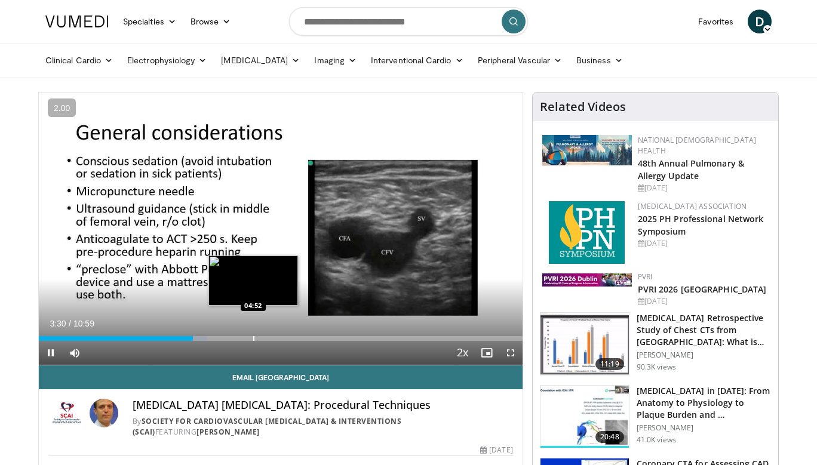
click at [253, 334] on div "Loaded : 34.83% 03:30 04:52" at bounding box center [281, 335] width 484 height 11
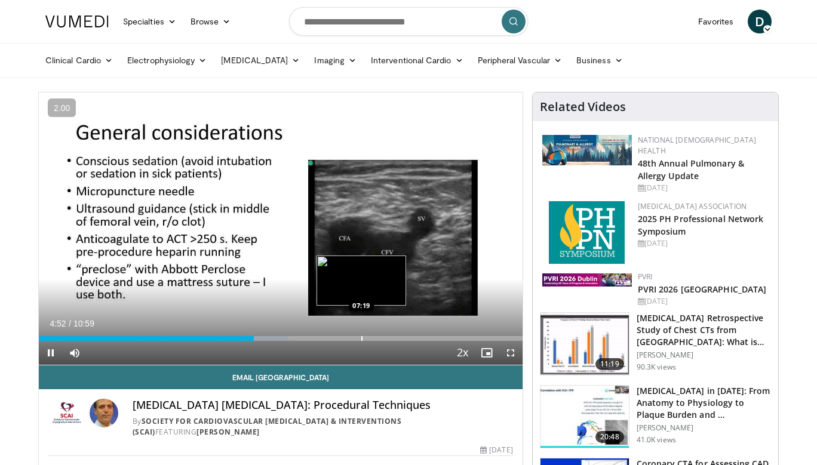
click at [361, 336] on div "Progress Bar" at bounding box center [361, 338] width 1 height 5
